Goal: Transaction & Acquisition: Purchase product/service

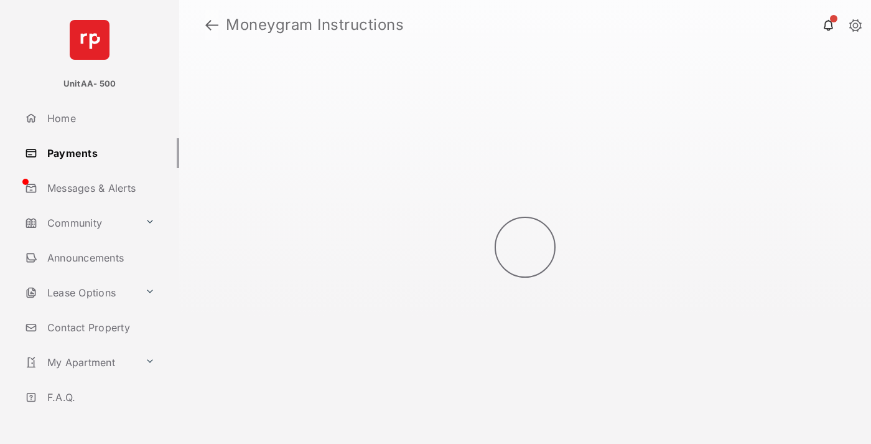
click at [212, 25] on link at bounding box center [211, 25] width 13 height 30
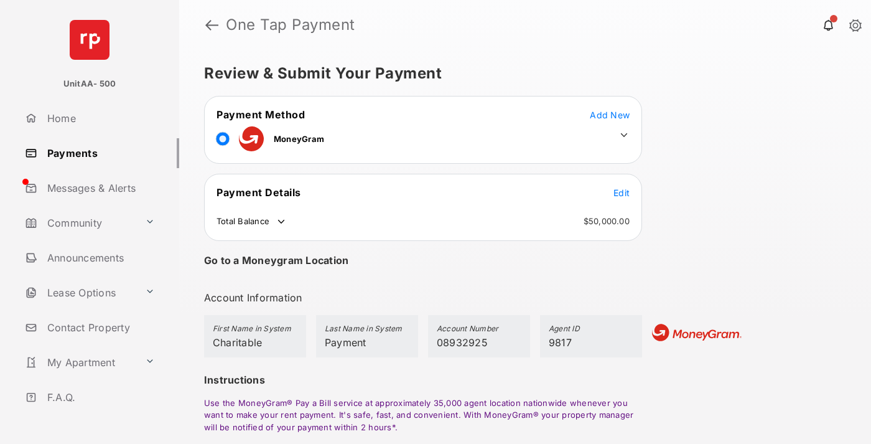
click at [622, 192] on span "Edit" at bounding box center [622, 192] width 16 height 11
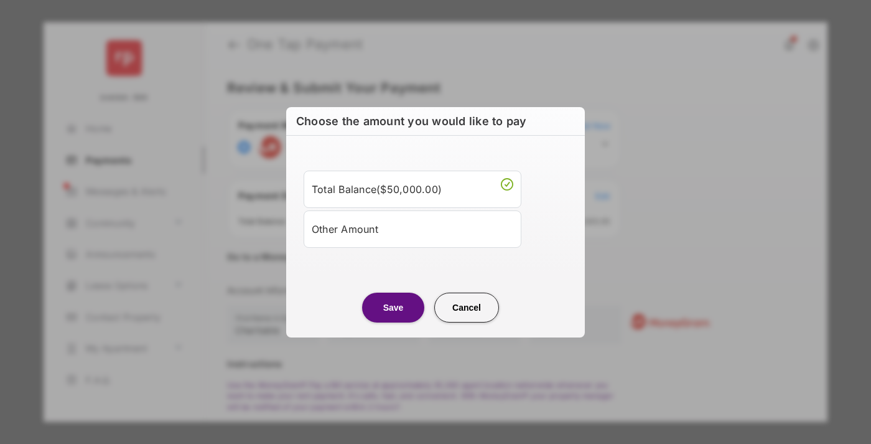
click at [413, 228] on div "Other Amount" at bounding box center [413, 228] width 202 height 21
type input "****"
click at [393, 322] on button "Save" at bounding box center [393, 307] width 62 height 30
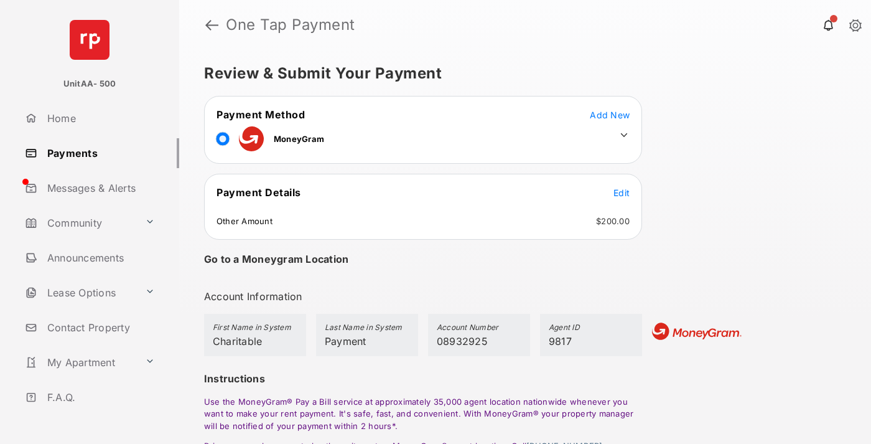
click at [624, 135] on icon at bounding box center [624, 134] width 11 height 11
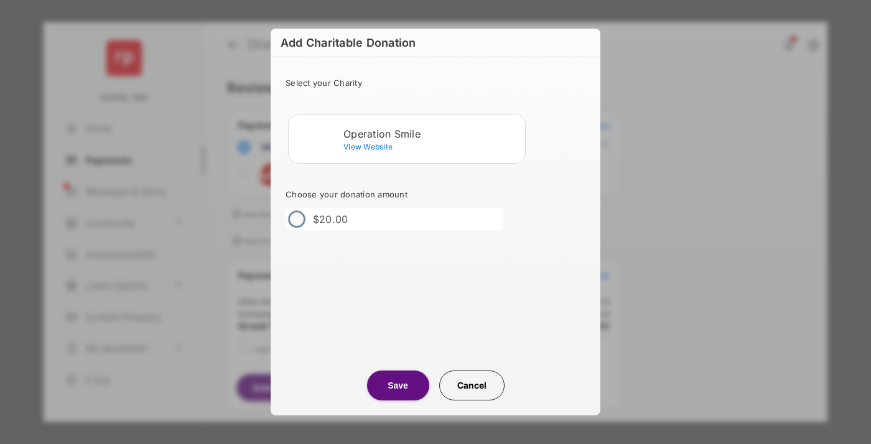
click at [432, 133] on div "Operation Smile" at bounding box center [432, 133] width 177 height 11
click at [398, 385] on button "Save" at bounding box center [398, 385] width 62 height 30
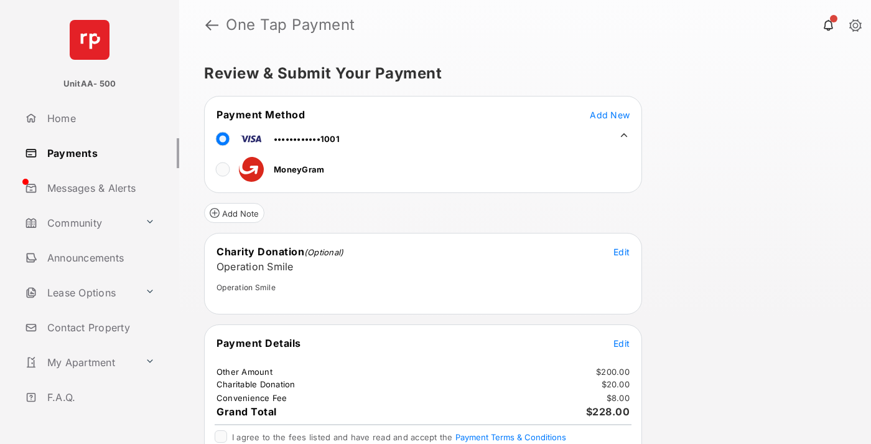
click at [622, 343] on span "Edit" at bounding box center [622, 343] width 16 height 11
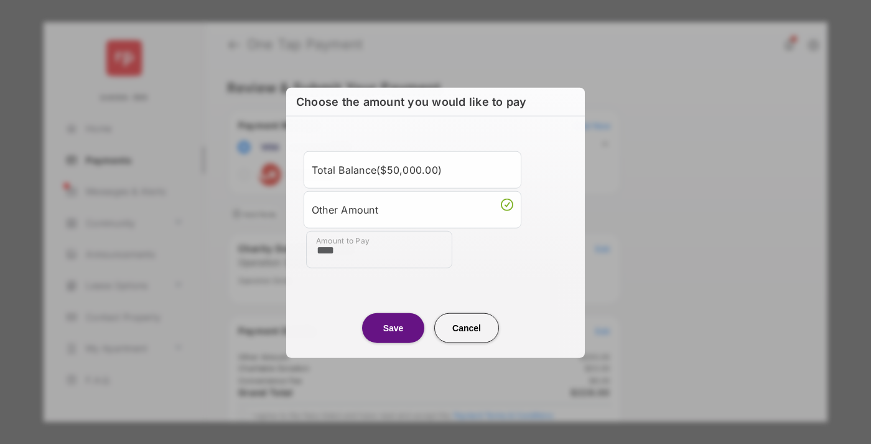
click at [393, 327] on button "Save" at bounding box center [393, 327] width 62 height 30
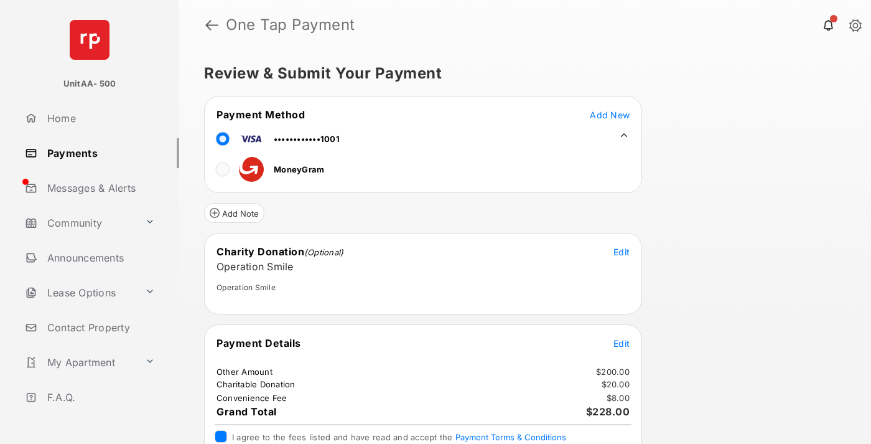
scroll to position [50, 0]
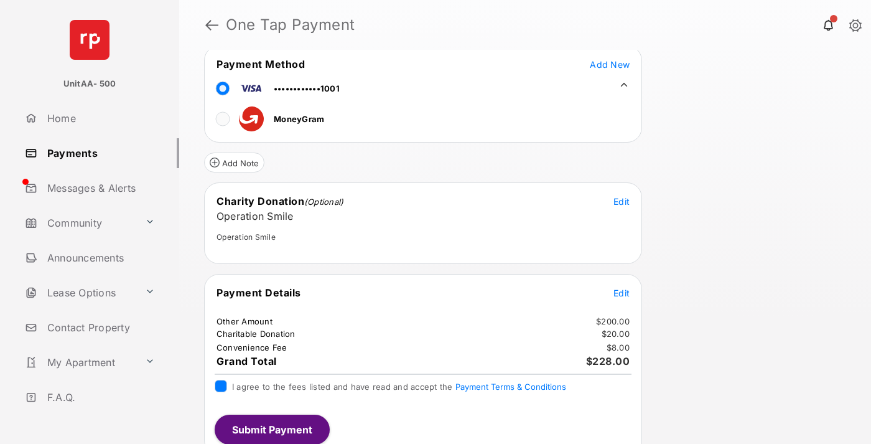
click at [271, 429] on button "Submit Payment" at bounding box center [272, 429] width 115 height 30
